Goal: Transaction & Acquisition: Purchase product/service

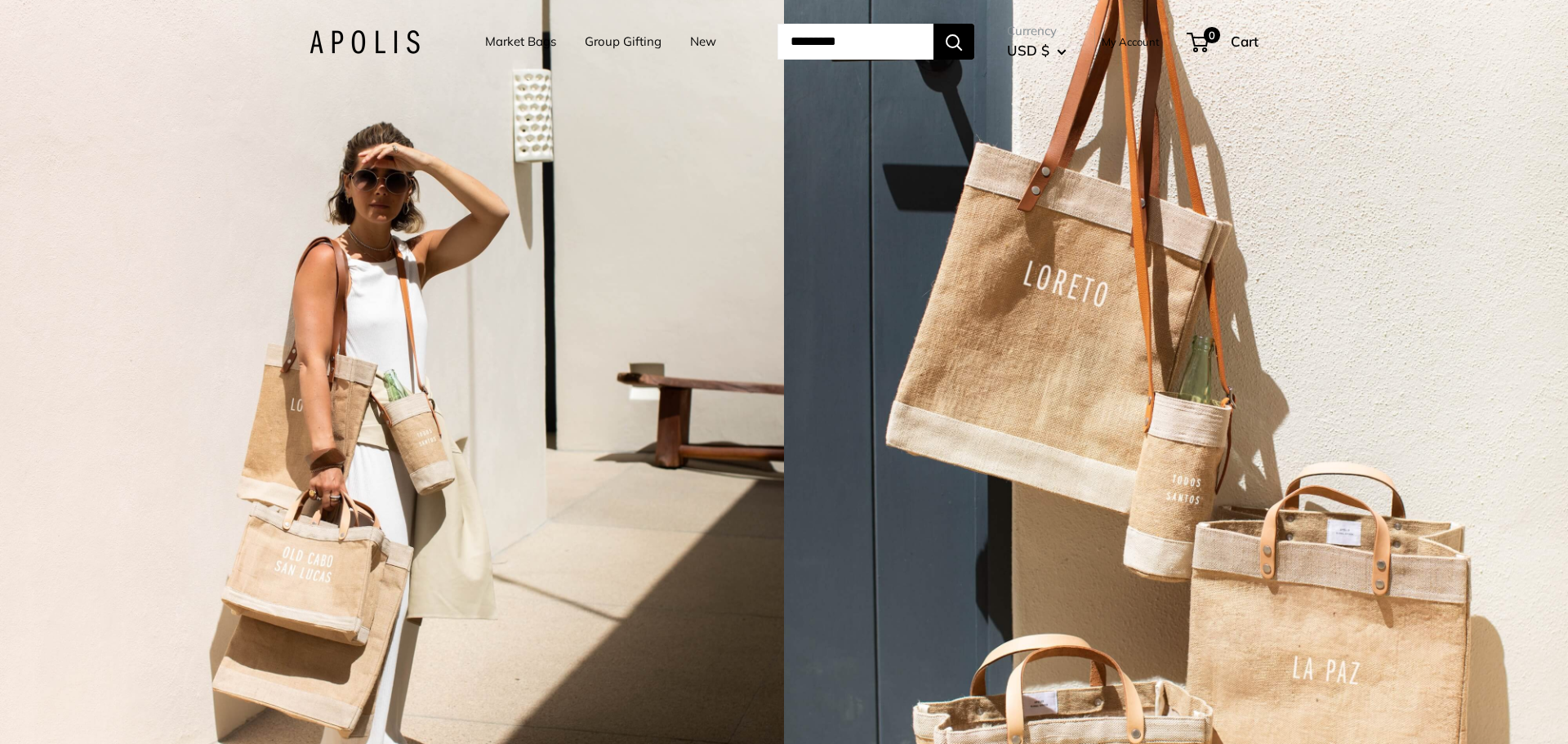
click at [493, 42] on link "Market Bags" at bounding box center [520, 42] width 71 height 23
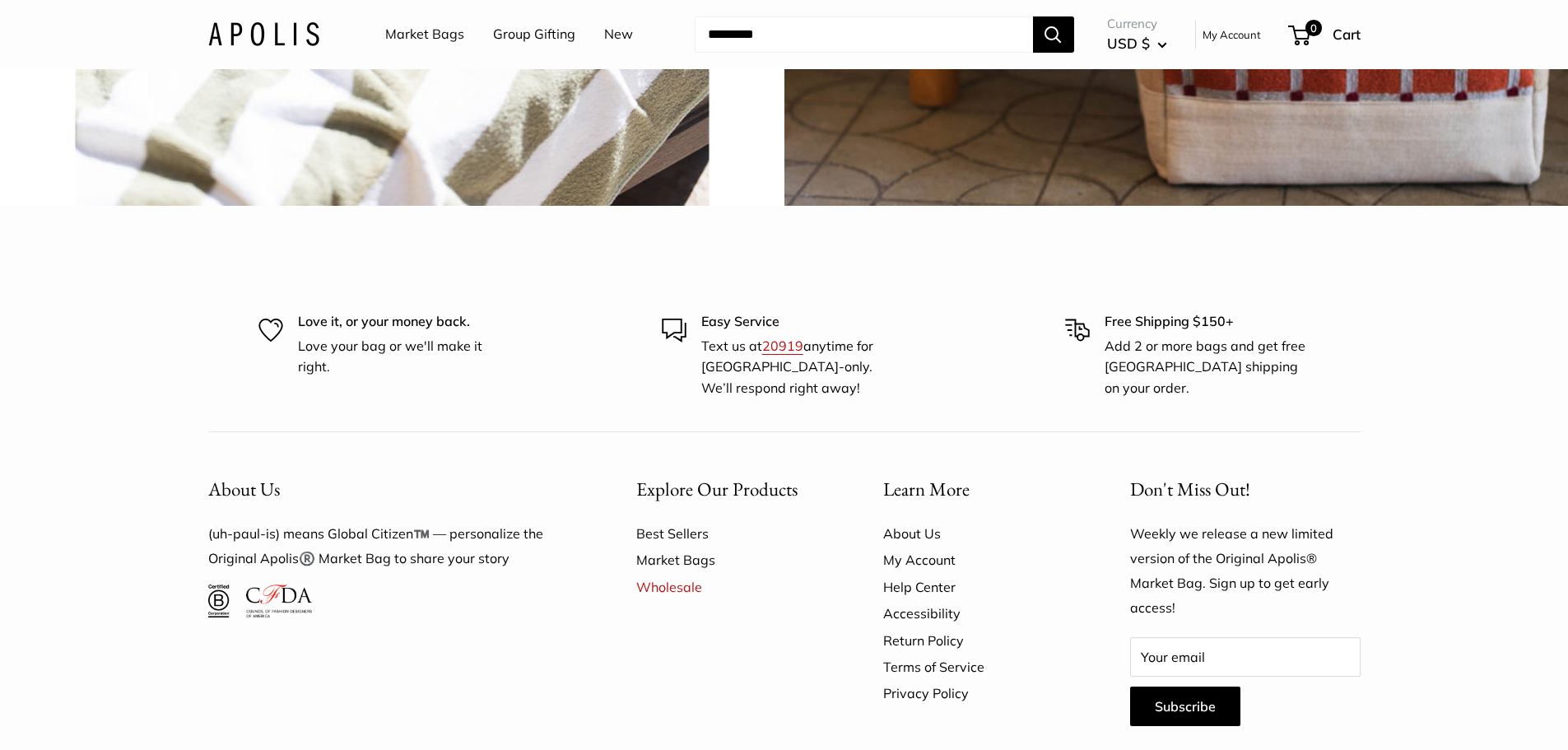
scroll to position [4447, 0]
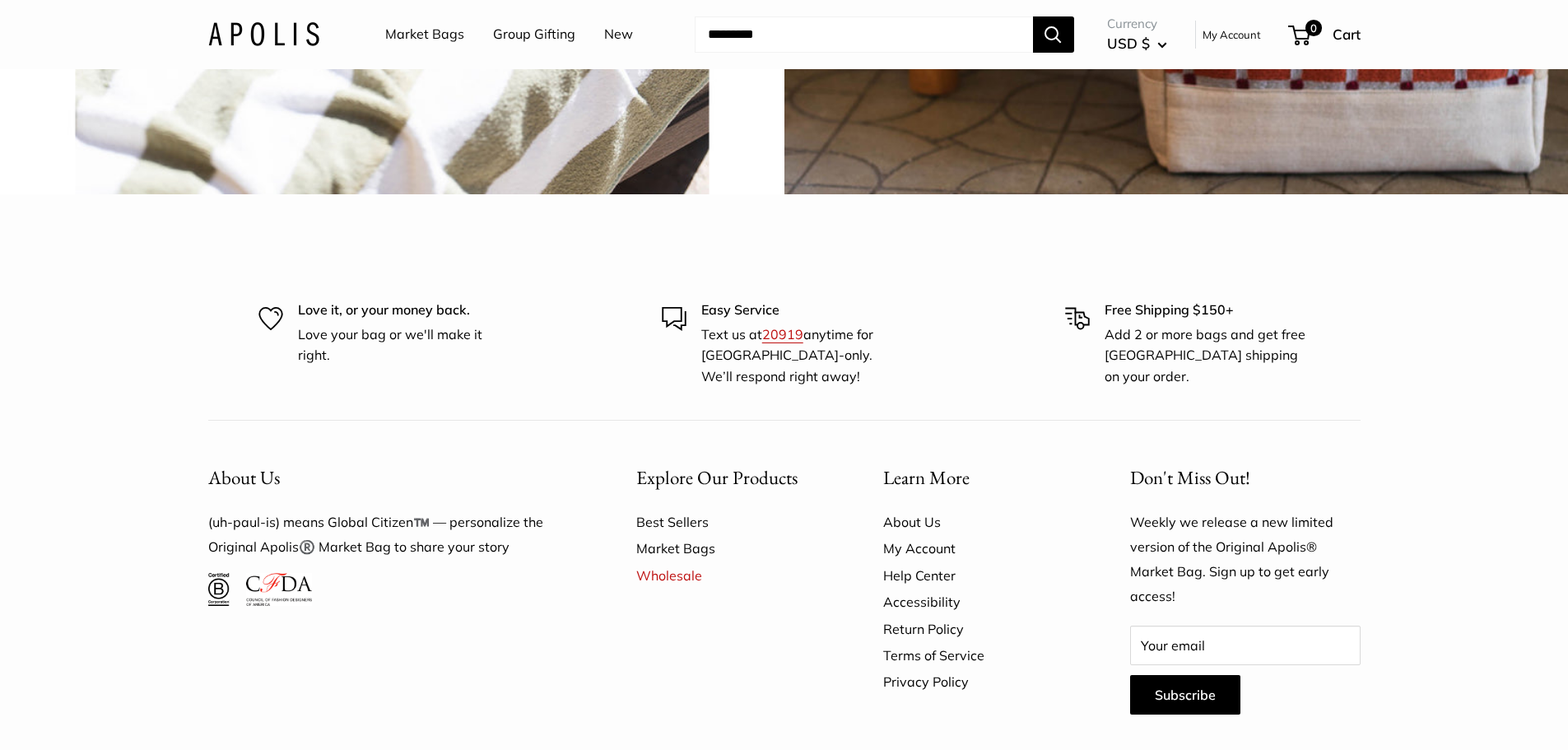
click at [413, 37] on link "Market Bags" at bounding box center [425, 35] width 79 height 25
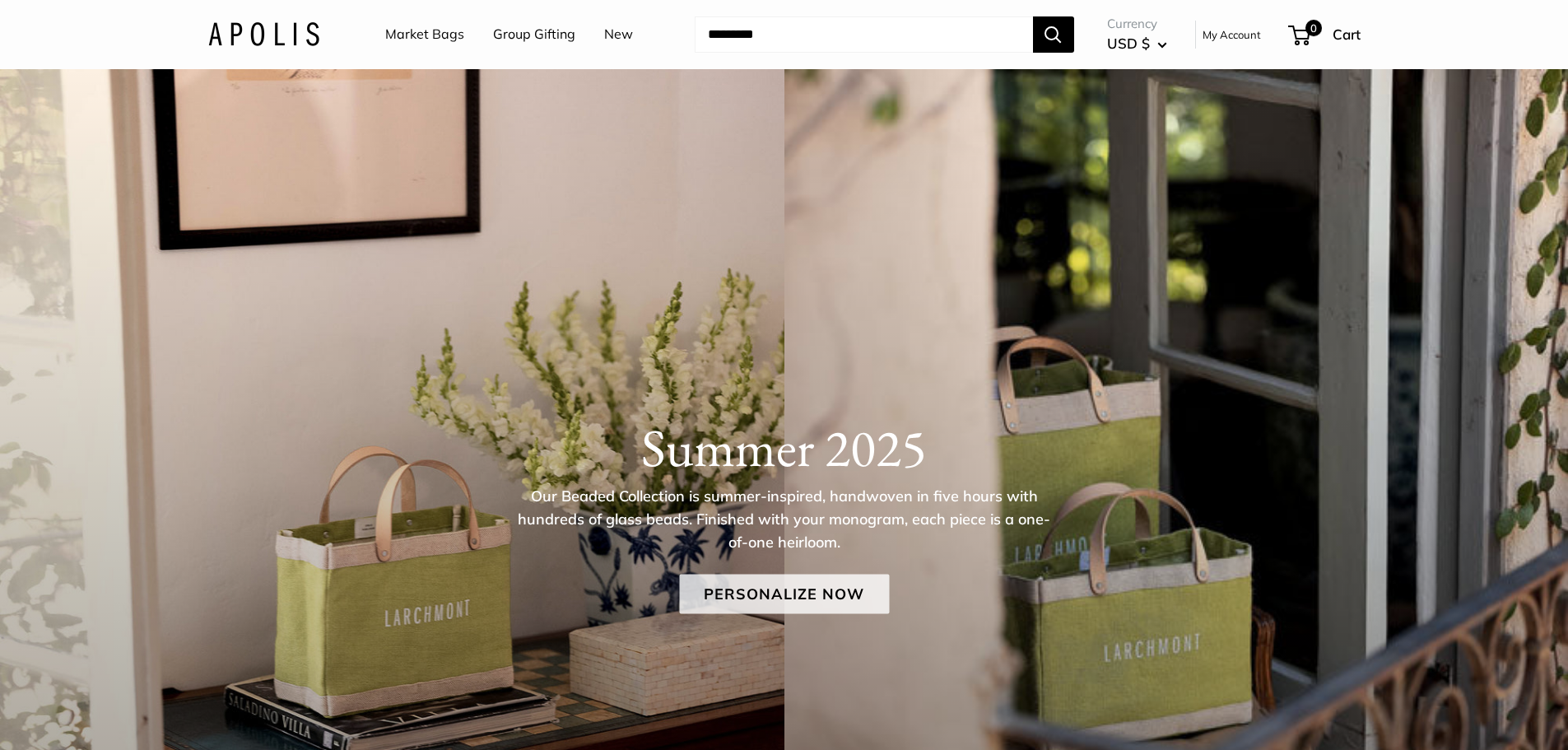
click at [771, 601] on link "Personalize Now" at bounding box center [784, 593] width 210 height 40
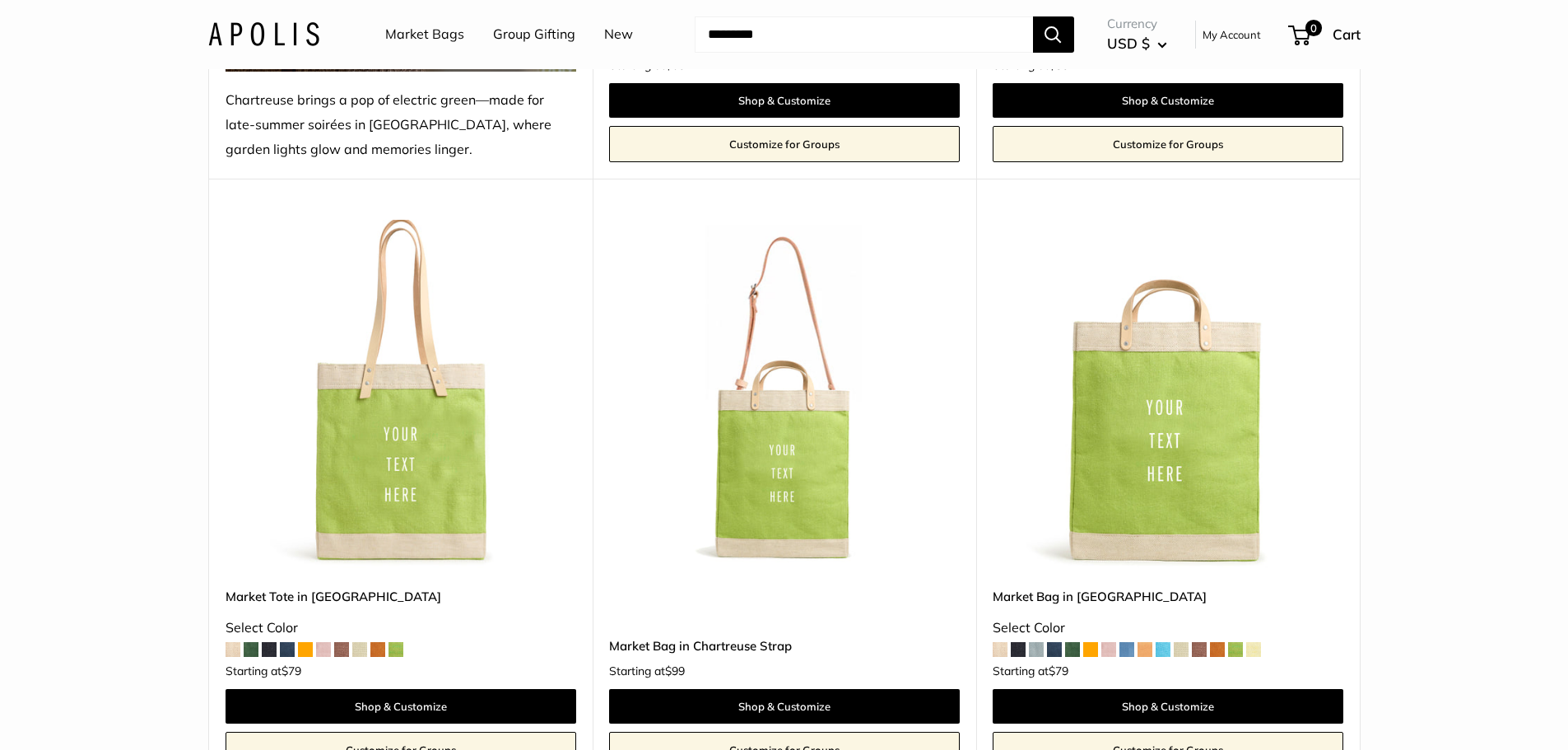
scroll to position [741, 0]
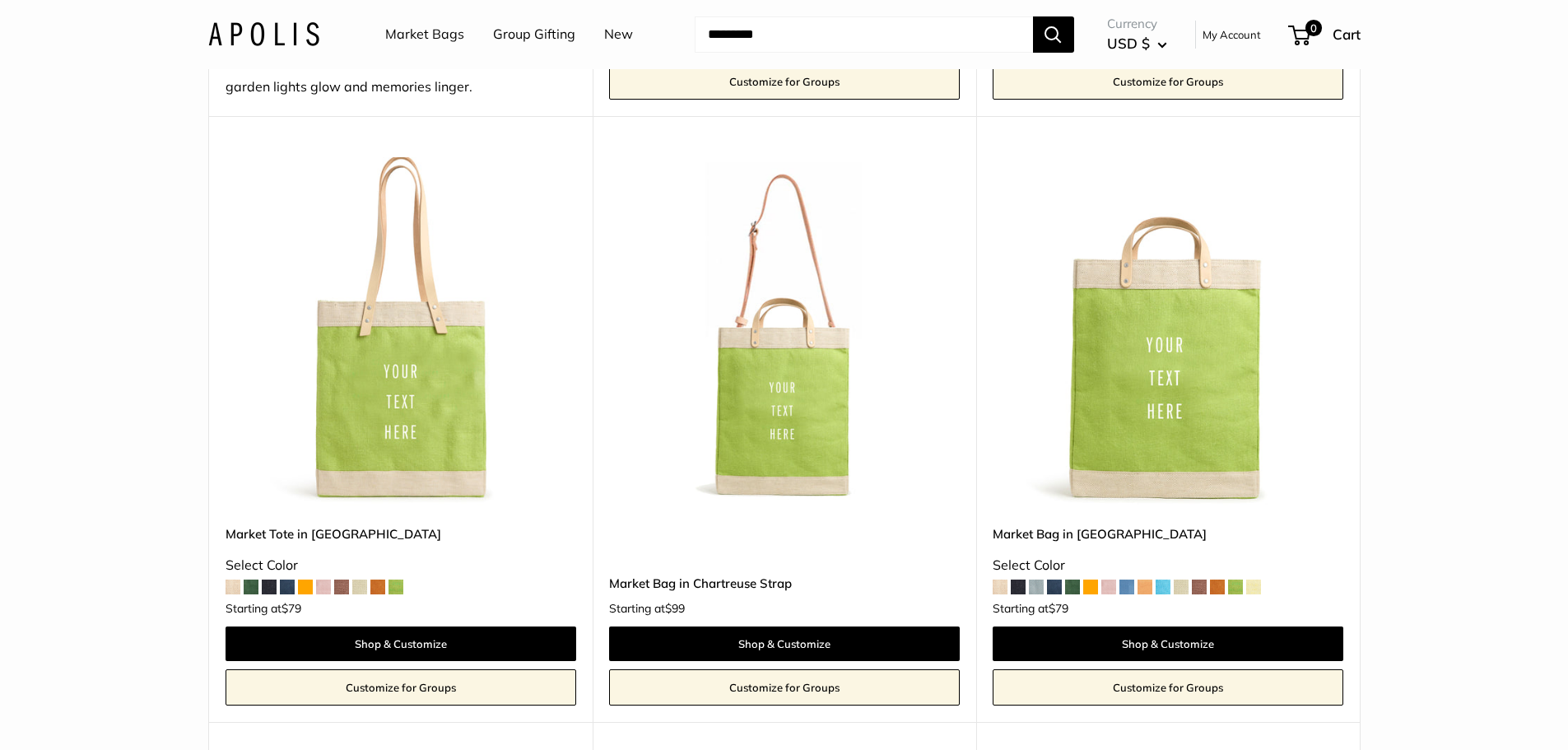
click at [280, 587] on span at bounding box center [287, 587] width 14 height 14
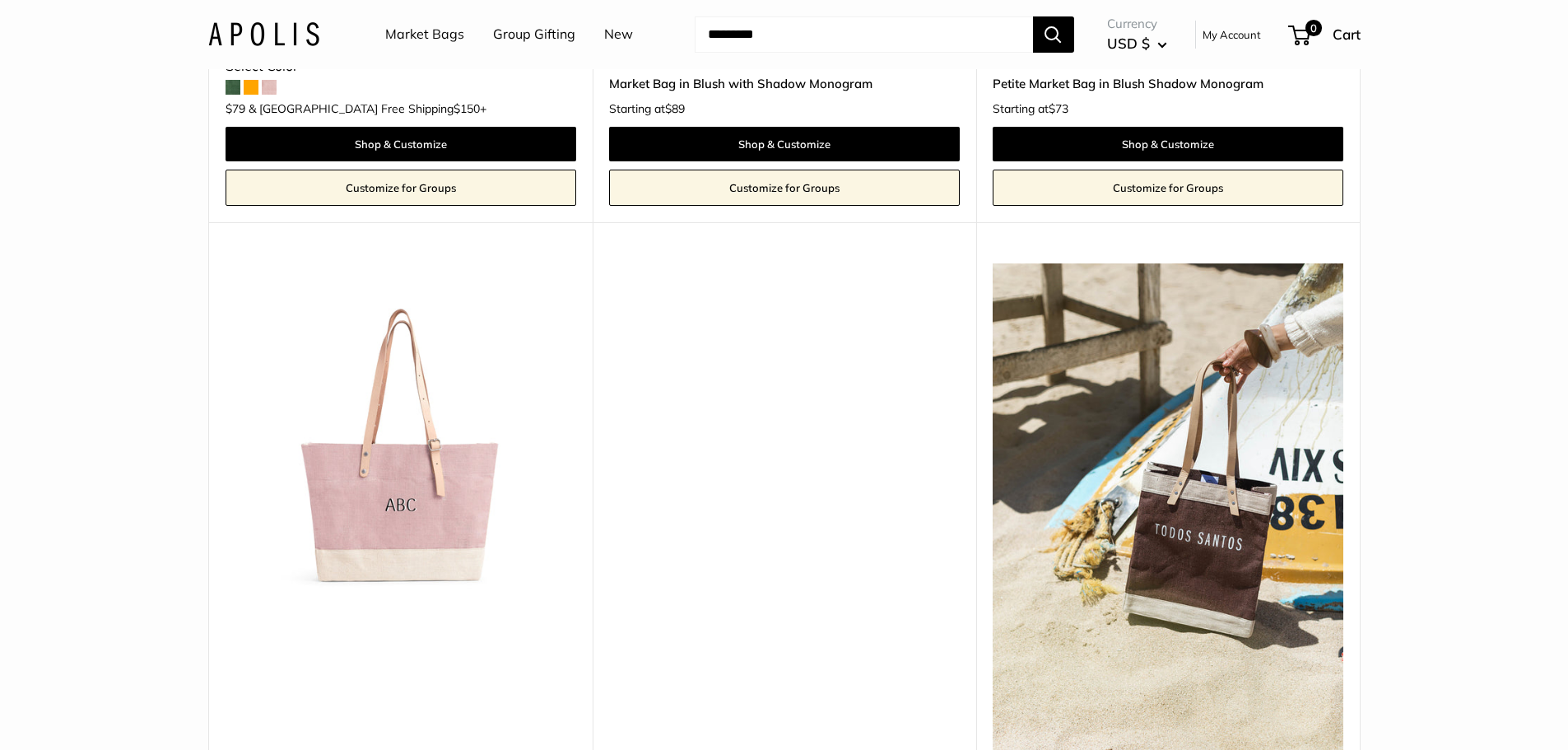
scroll to position [2635, 0]
